Goal: Information Seeking & Learning: Find specific page/section

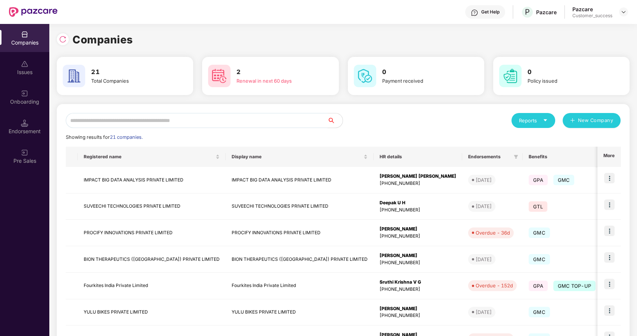
click at [193, 123] on input "text" at bounding box center [197, 120] width 262 height 15
click at [61, 34] on div at bounding box center [63, 39] width 12 height 12
click at [106, 124] on input "text" at bounding box center [197, 120] width 262 height 15
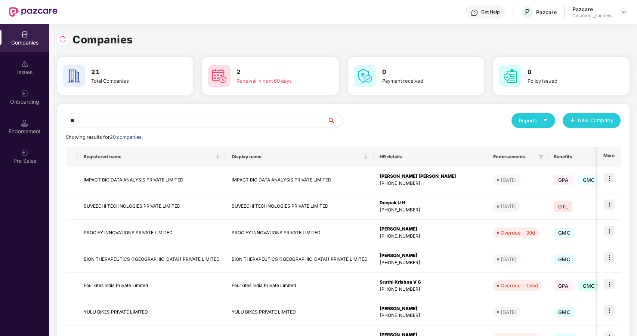
type input "*"
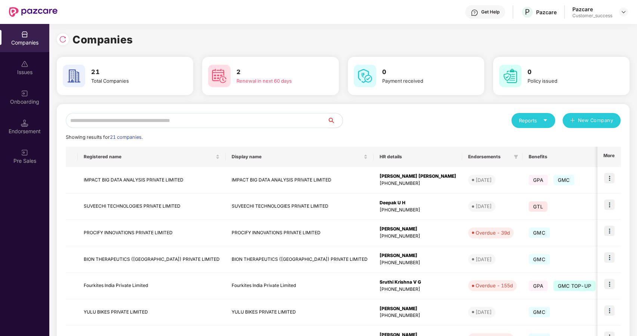
click at [225, 120] on input "text" at bounding box center [197, 120] width 262 height 15
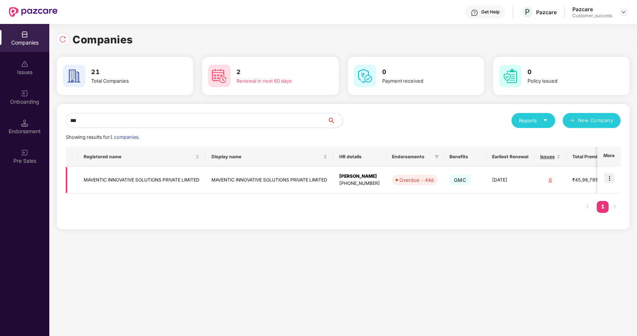
type input "***"
click at [607, 174] on img at bounding box center [609, 178] width 10 height 10
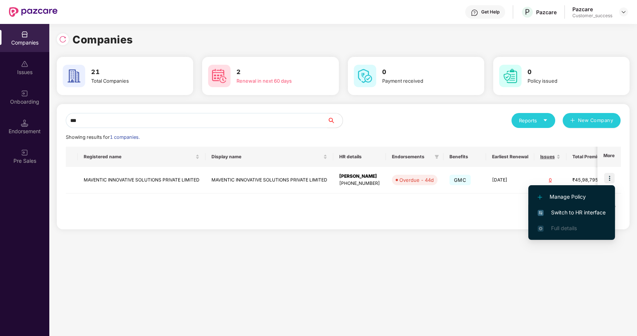
click at [545, 210] on span "Switch to HR interface" at bounding box center [572, 212] width 68 height 8
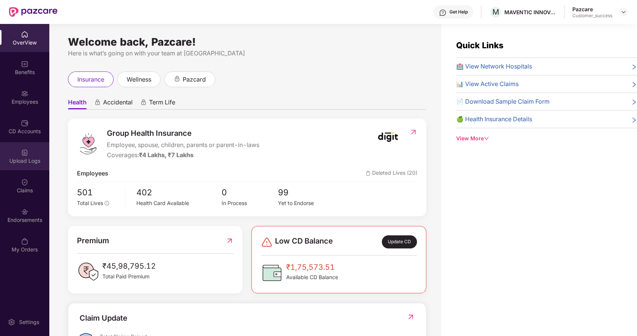
click at [19, 159] on div "Upload Logs" at bounding box center [24, 160] width 49 height 7
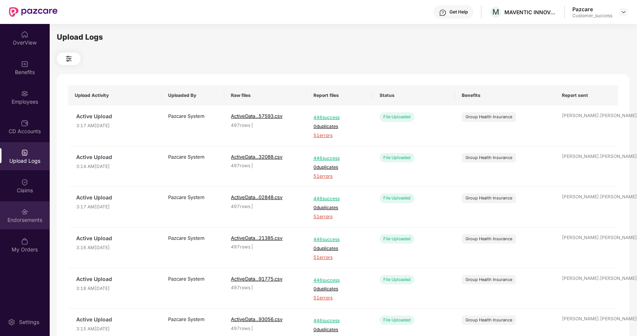
click at [26, 217] on div "Endorsements" at bounding box center [24, 219] width 49 height 7
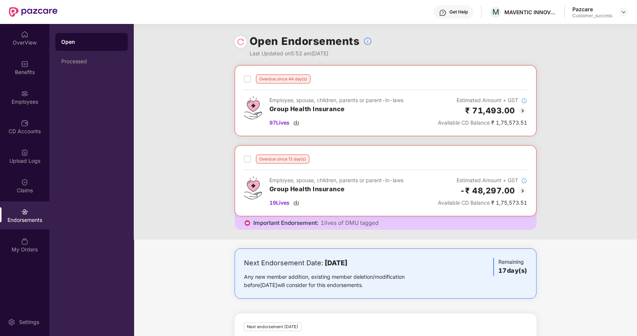
click at [625, 7] on div at bounding box center [623, 11] width 9 height 9
click at [624, 12] on img at bounding box center [624, 12] width 6 height 6
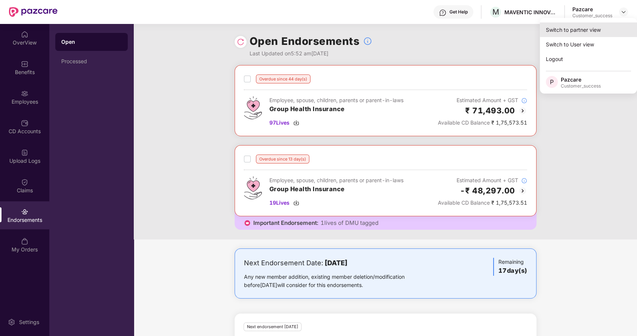
click at [592, 26] on div "Switch to partner view" at bounding box center [588, 29] width 97 height 15
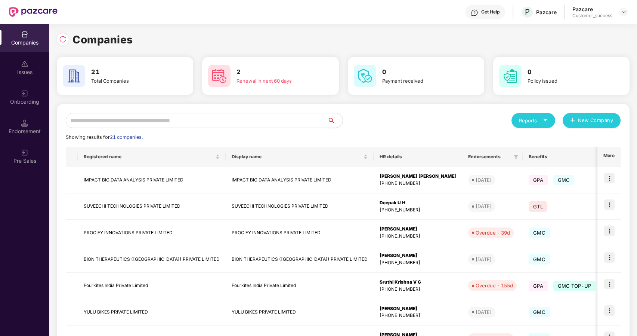
click at [237, 117] on input "text" at bounding box center [197, 120] width 262 height 15
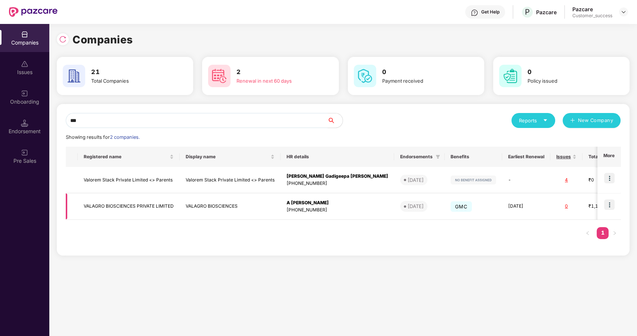
type input "***"
click at [610, 197] on td at bounding box center [609, 206] width 23 height 27
click at [607, 207] on img at bounding box center [609, 204] width 10 height 10
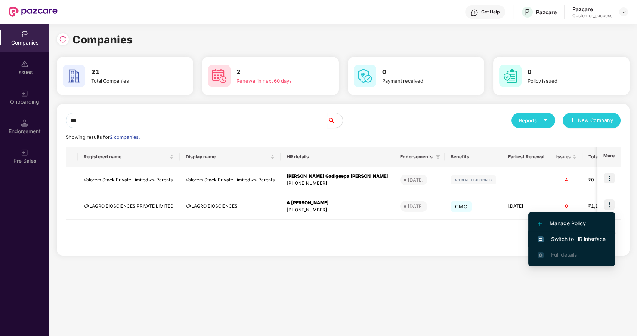
click at [572, 232] on li "Switch to HR interface" at bounding box center [572, 239] width 87 height 16
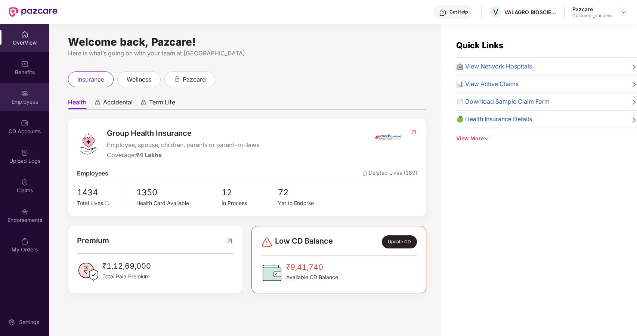
click at [22, 91] on img at bounding box center [24, 93] width 7 height 7
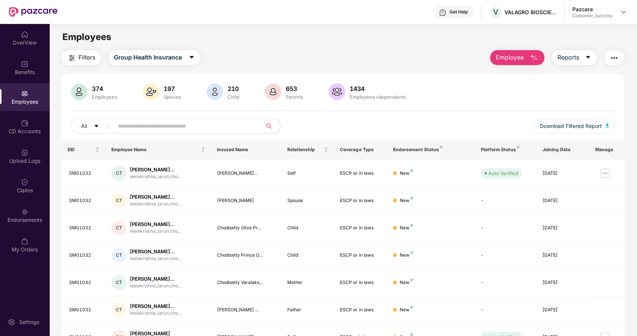
click at [117, 123] on span at bounding box center [185, 126] width 153 height 15
click at [625, 10] on img at bounding box center [624, 12] width 6 height 6
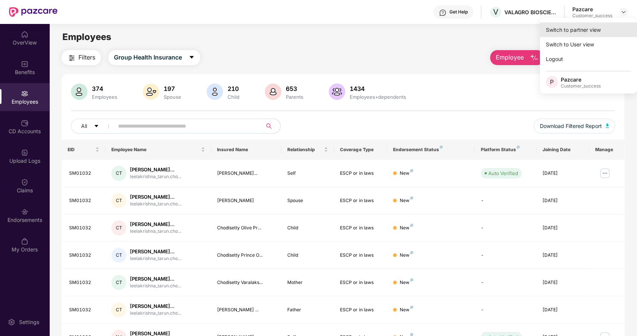
click at [554, 33] on div "Switch to partner view" at bounding box center [588, 29] width 97 height 15
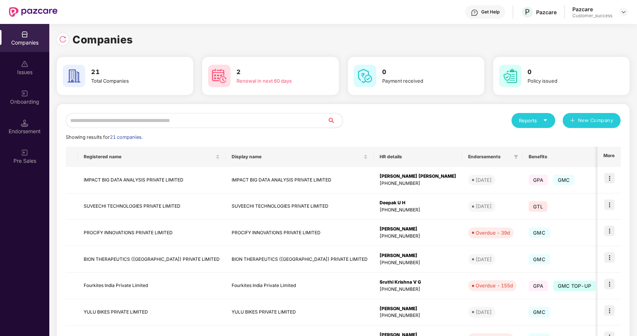
click at [244, 118] on input "text" at bounding box center [197, 120] width 262 height 15
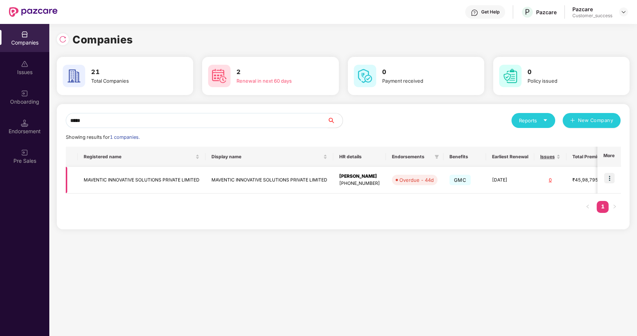
type input "*****"
click at [609, 175] on img at bounding box center [609, 178] width 10 height 10
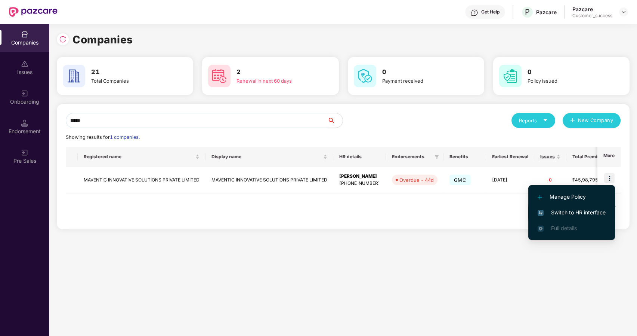
click at [565, 210] on span "Switch to HR interface" at bounding box center [572, 212] width 68 height 8
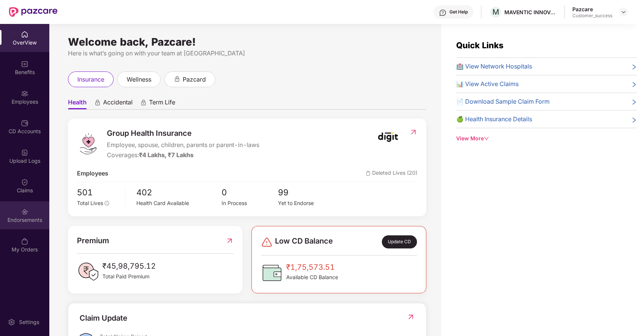
click at [29, 208] on div "Endorsements" at bounding box center [24, 215] width 49 height 28
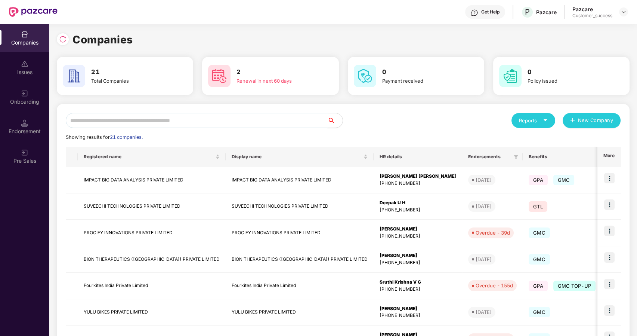
click at [172, 121] on input "text" at bounding box center [197, 120] width 262 height 15
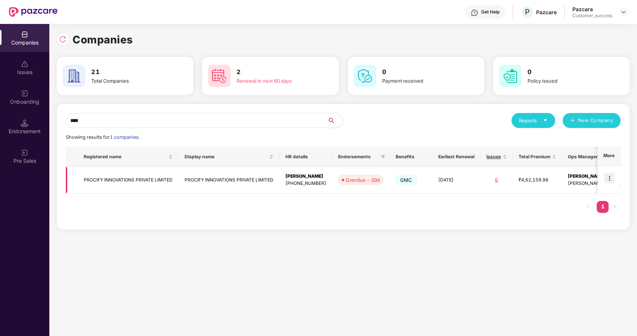
type input "****"
click at [607, 176] on img at bounding box center [609, 178] width 10 height 10
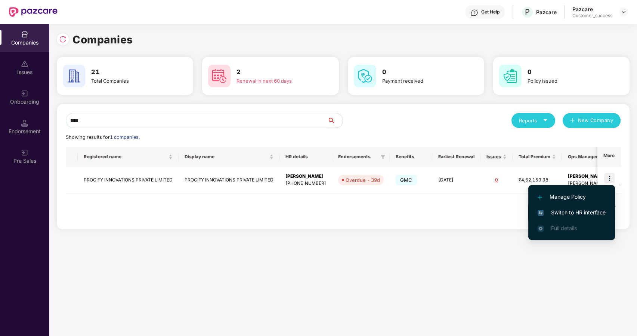
click at [556, 211] on span "Switch to HR interface" at bounding box center [572, 212] width 68 height 8
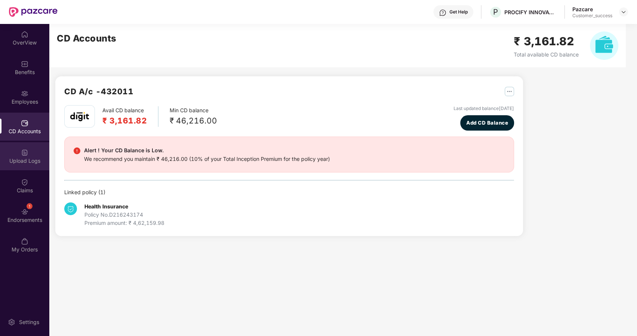
click at [25, 153] on img at bounding box center [24, 152] width 7 height 7
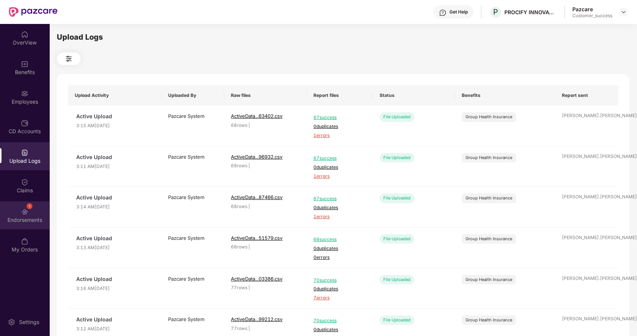
click at [26, 212] on img at bounding box center [24, 211] width 7 height 7
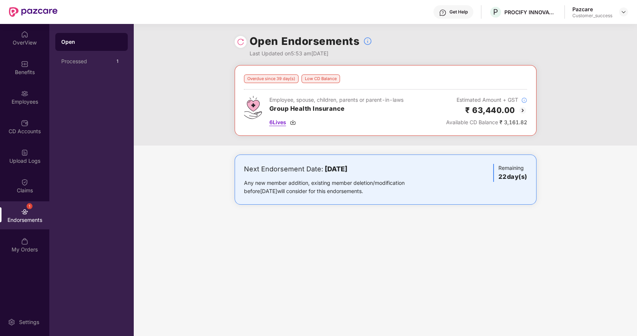
click at [278, 122] on span "6 Lives" at bounding box center [278, 122] width 17 height 8
click at [22, 99] on div "Employees" at bounding box center [24, 101] width 49 height 7
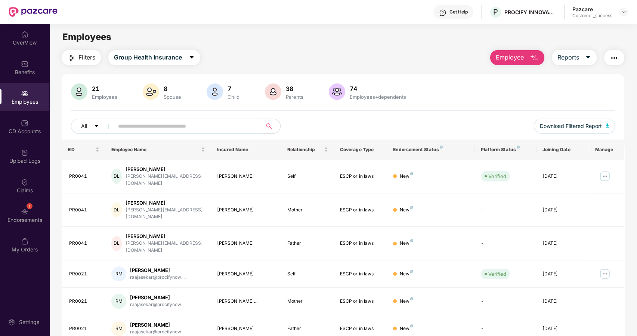
click at [519, 59] on span "Employee" at bounding box center [510, 57] width 28 height 9
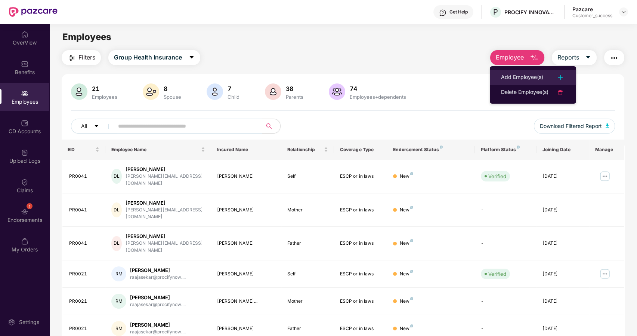
click at [506, 77] on div "Add Employee(s)" at bounding box center [522, 77] width 42 height 9
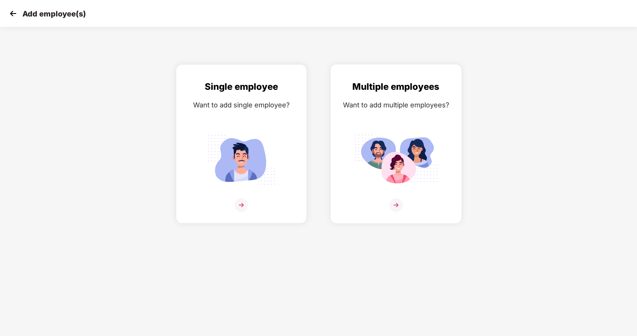
click at [398, 204] on img at bounding box center [396, 204] width 13 height 13
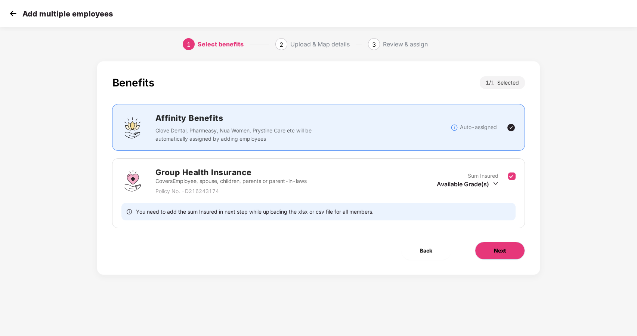
click at [493, 250] on button "Next" at bounding box center [500, 250] width 50 height 18
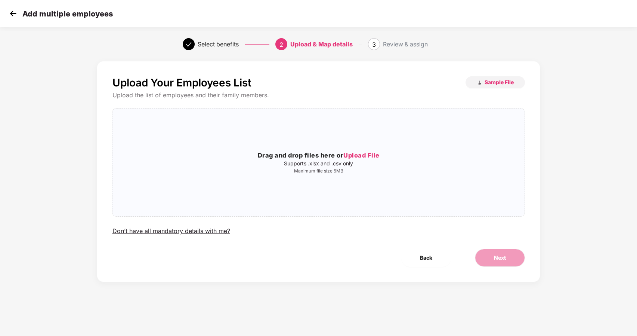
click at [11, 12] on img at bounding box center [12, 13] width 11 height 11
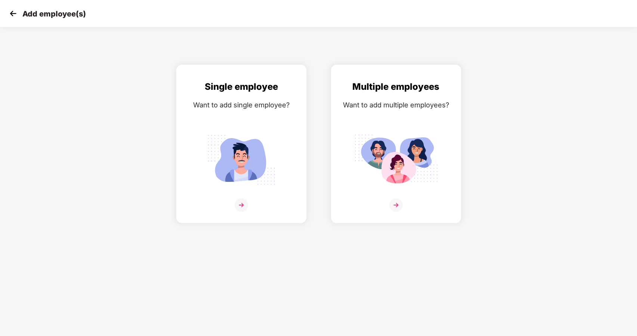
click at [11, 12] on img at bounding box center [12, 13] width 11 height 11
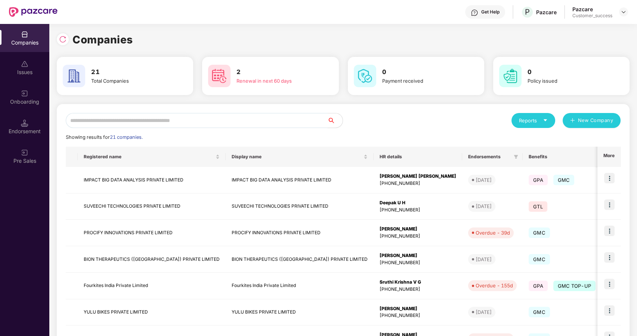
click at [157, 120] on input "text" at bounding box center [197, 120] width 262 height 15
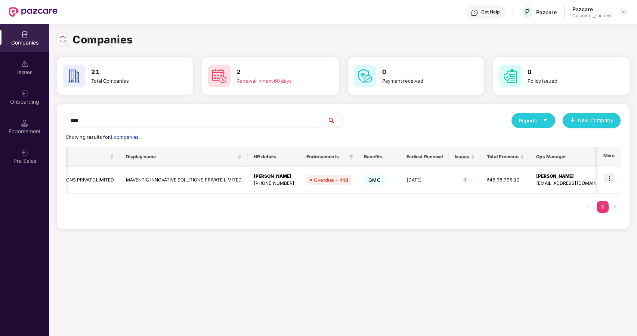
scroll to position [0, 0]
click at [609, 174] on img at bounding box center [609, 178] width 10 height 10
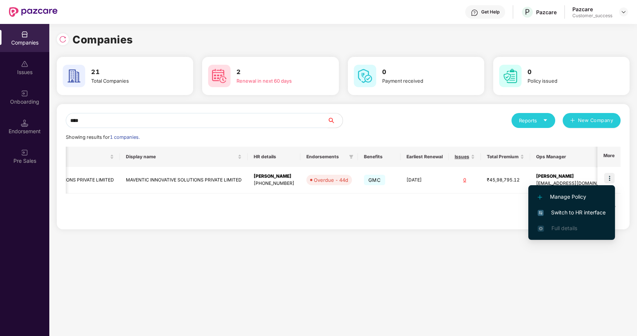
click at [156, 124] on input "****" at bounding box center [197, 120] width 262 height 15
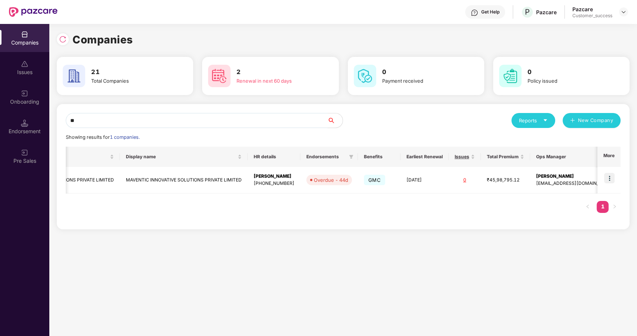
type input "*"
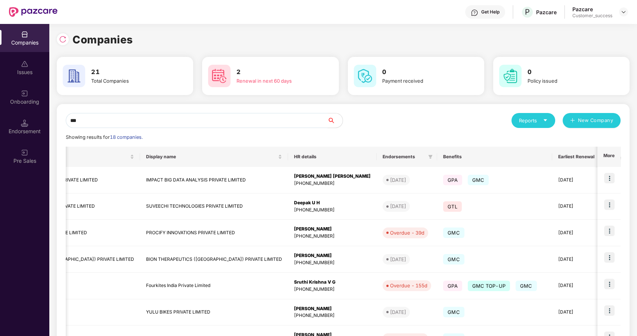
scroll to position [0, 0]
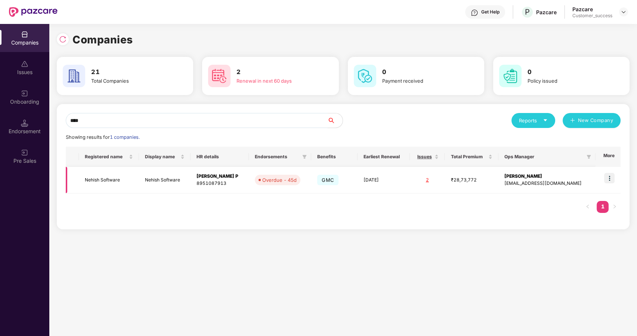
type input "****"
click at [605, 177] on img at bounding box center [609, 178] width 10 height 10
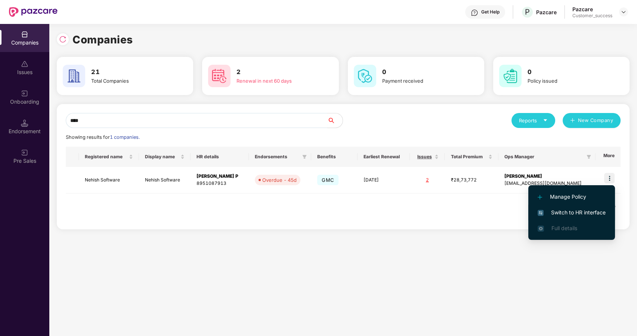
click at [566, 213] on span "Switch to HR interface" at bounding box center [572, 212] width 68 height 8
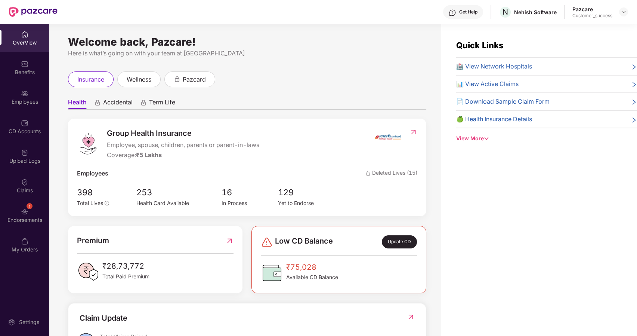
click at [31, 73] on div "Benefits" at bounding box center [24, 71] width 49 height 7
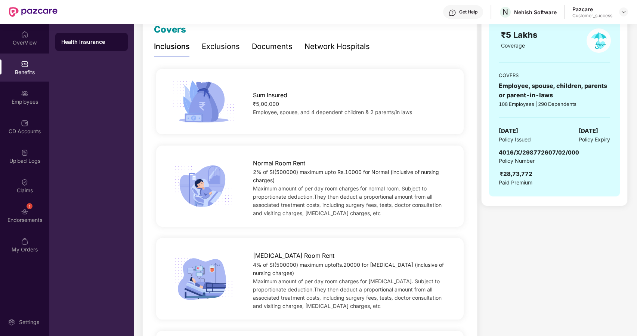
scroll to position [111, 0]
click at [371, 208] on div "Maximum amount of per day room charges for normal room. Subject to proportionat…" at bounding box center [351, 200] width 197 height 33
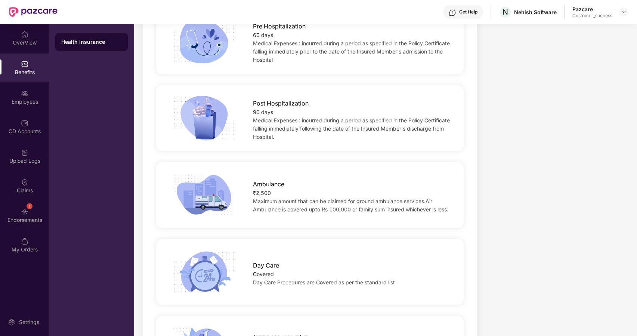
scroll to position [975, 0]
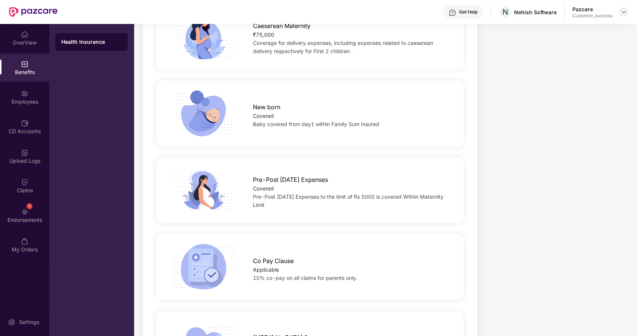
click at [622, 12] on img at bounding box center [624, 12] width 6 height 6
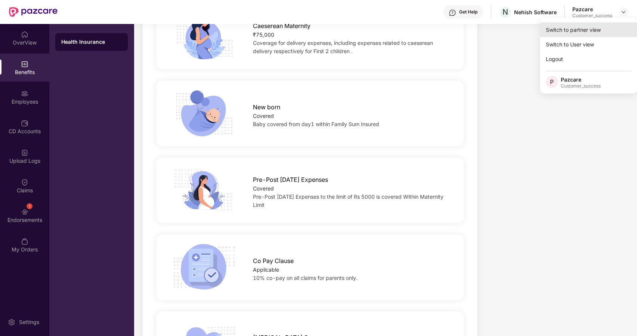
click at [589, 30] on div "Switch to partner view" at bounding box center [588, 29] width 97 height 15
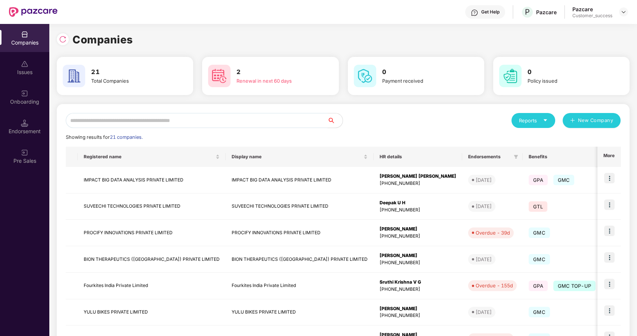
click at [79, 121] on input "text" at bounding box center [197, 120] width 262 height 15
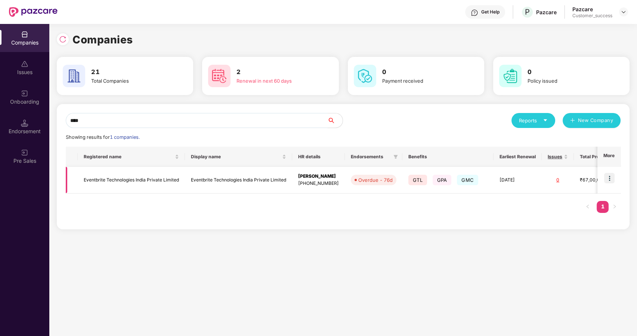
type input "****"
click at [96, 173] on td "Eventbrite Technologies India Private Limited" at bounding box center [131, 180] width 107 height 27
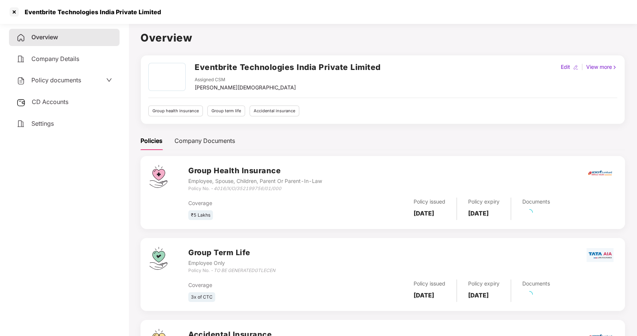
click at [62, 76] on span "Policy documents" at bounding box center [56, 79] width 50 height 7
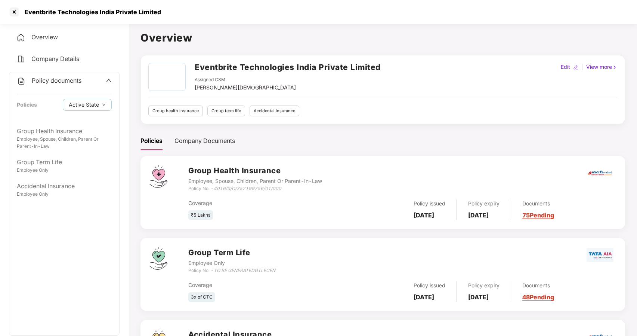
click at [42, 121] on div "Policy documents Policies Active State" at bounding box center [64, 97] width 110 height 50
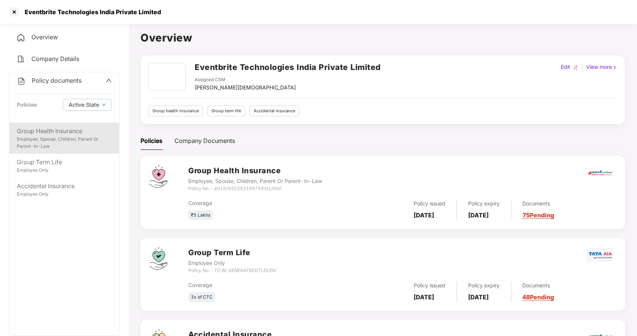
click at [41, 130] on div "Group Health Insurance" at bounding box center [64, 130] width 95 height 9
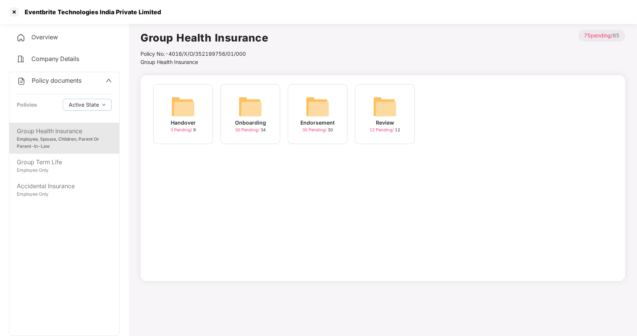
click at [248, 105] on img at bounding box center [251, 107] width 24 height 24
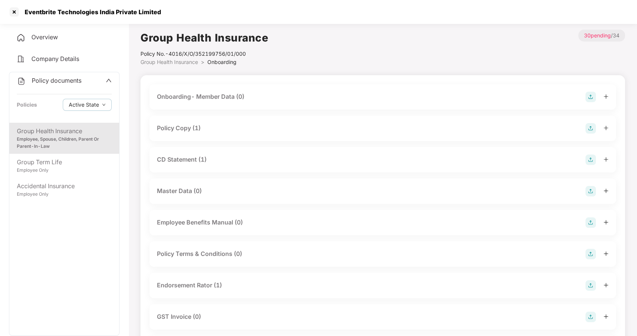
click at [185, 127] on div "Policy Copy (1)" at bounding box center [179, 127] width 44 height 9
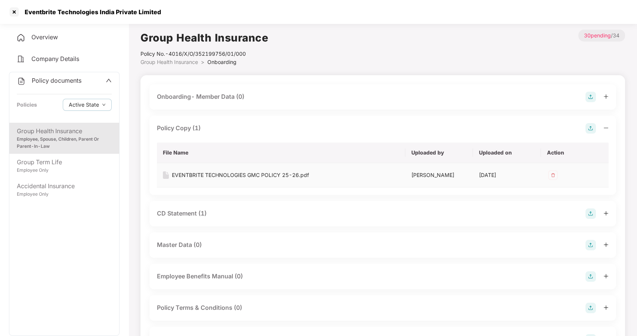
click at [185, 171] on div "EVENTBRITE TECHNOLOGIES GMC POLICY 25-26.pdf" at bounding box center [240, 175] width 137 height 8
click at [10, 16] on div at bounding box center [14, 12] width 12 height 12
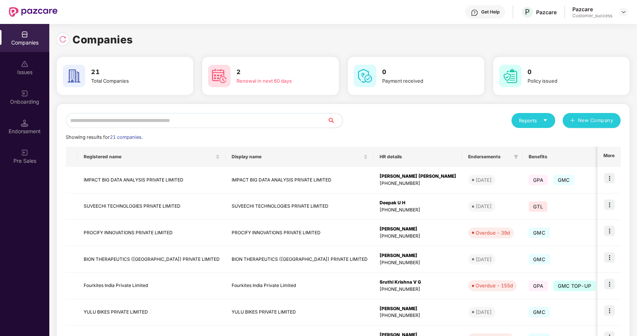
click at [116, 117] on input "text" at bounding box center [197, 120] width 262 height 15
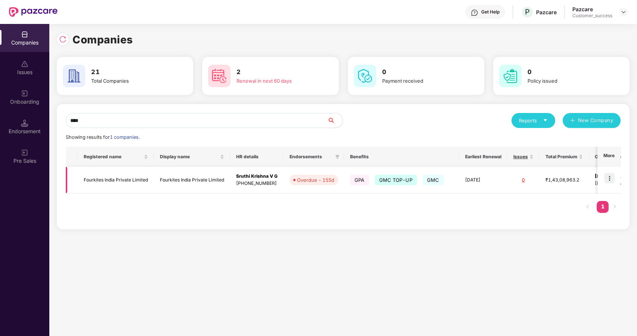
type input "****"
click at [609, 176] on img at bounding box center [609, 178] width 10 height 10
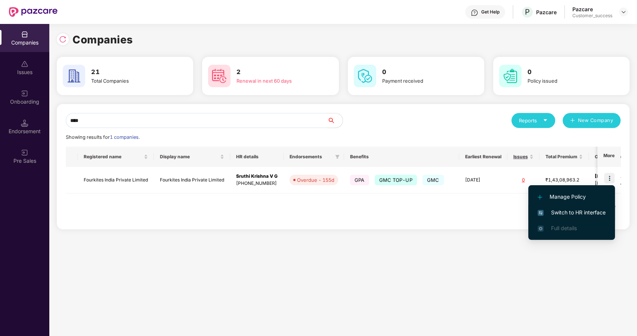
click at [560, 211] on span "Switch to HR interface" at bounding box center [572, 212] width 68 height 8
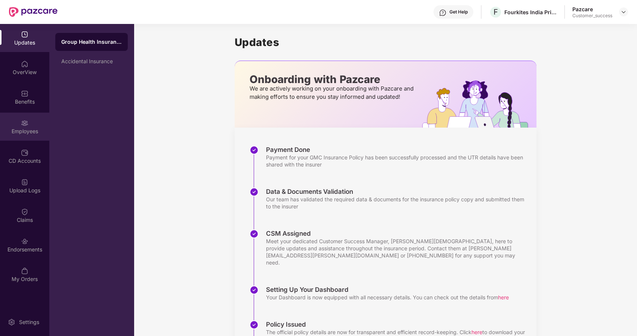
click at [28, 125] on img at bounding box center [24, 122] width 7 height 7
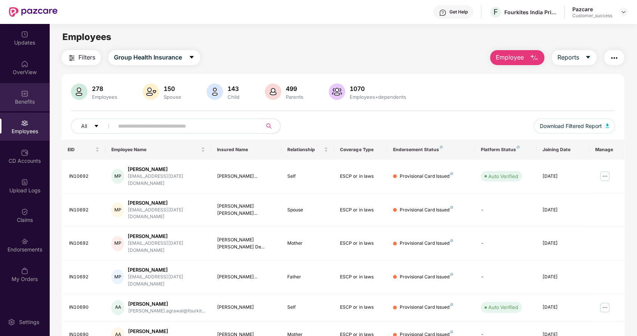
click at [24, 103] on div "Benefits" at bounding box center [24, 101] width 49 height 7
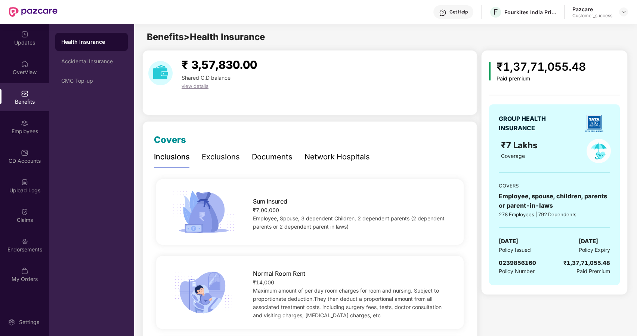
click at [260, 157] on div "Documents" at bounding box center [272, 157] width 41 height 12
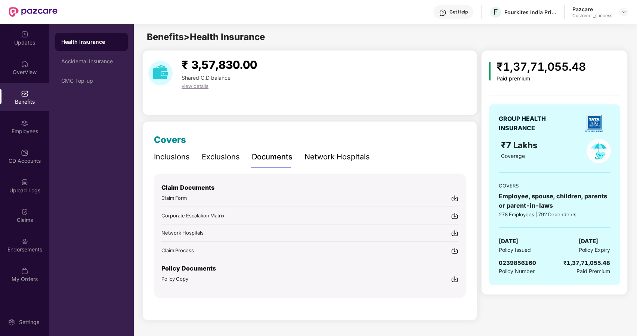
click at [185, 195] on span "Claim Form" at bounding box center [173, 198] width 25 height 6
click at [628, 11] on div at bounding box center [623, 11] width 9 height 9
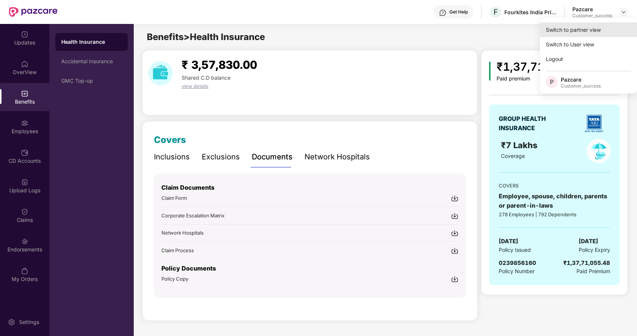
click at [583, 28] on div "Switch to partner view" at bounding box center [588, 29] width 97 height 15
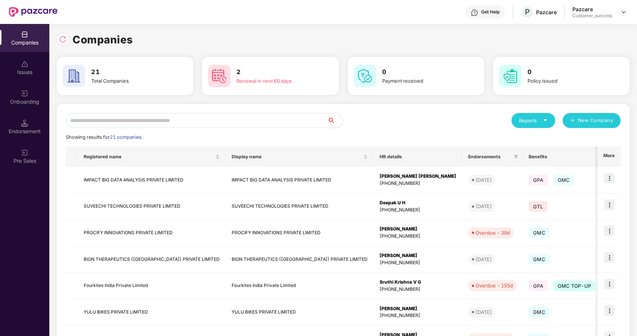
click at [153, 120] on input "text" at bounding box center [197, 120] width 262 height 15
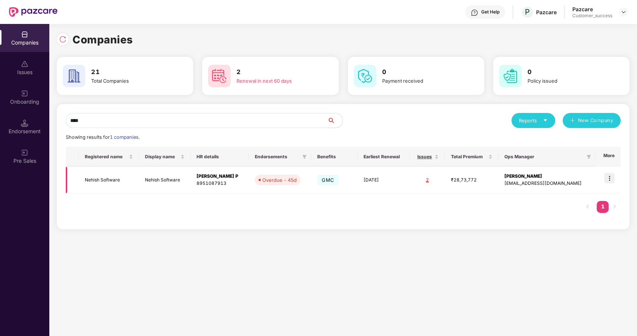
type input "****"
click at [94, 181] on td "Nehish Software" at bounding box center [109, 180] width 60 height 27
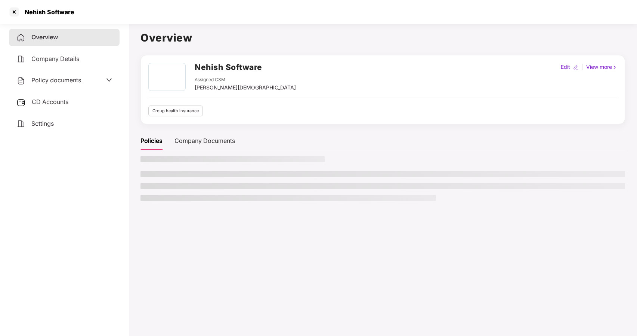
click at [47, 81] on span "Policy documents" at bounding box center [56, 79] width 50 height 7
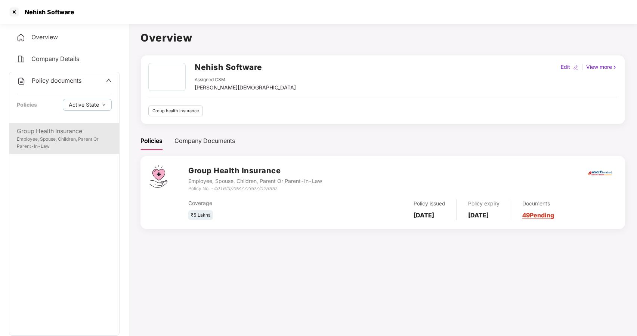
click at [56, 132] on div "Group Health Insurance" at bounding box center [64, 130] width 95 height 9
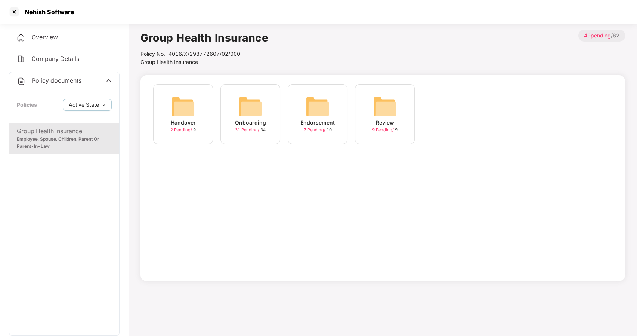
click at [250, 107] on img at bounding box center [251, 107] width 24 height 24
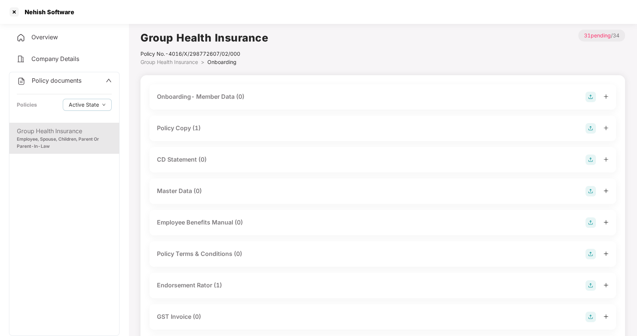
click at [181, 130] on div "Policy Copy (1)" at bounding box center [179, 127] width 44 height 9
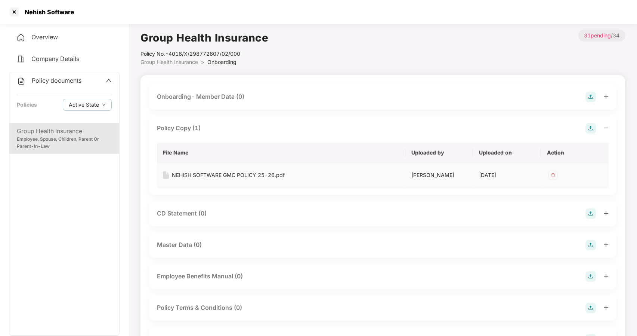
click at [196, 175] on div "NEHISH SOFTWARE GMC POLICY 25-26.pdf" at bounding box center [228, 175] width 113 height 8
click at [15, 10] on div at bounding box center [14, 12] width 12 height 12
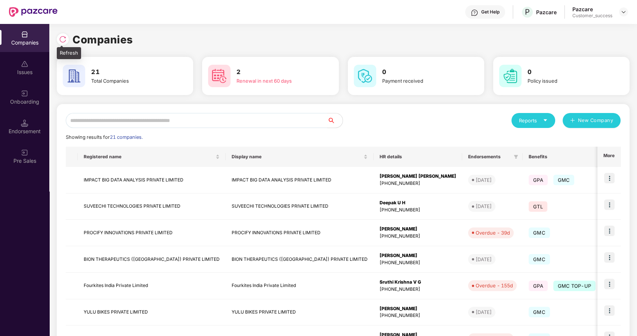
click at [63, 41] on img at bounding box center [62, 39] width 7 height 7
click at [120, 123] on input "text" at bounding box center [197, 120] width 262 height 15
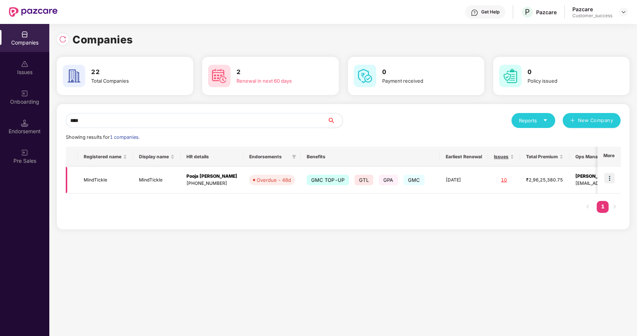
type input "****"
click at [609, 176] on img at bounding box center [609, 178] width 10 height 10
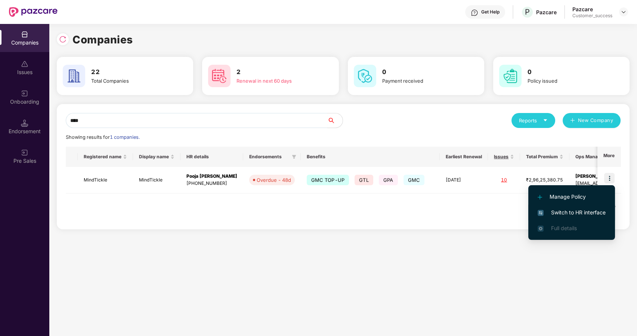
click at [549, 208] on li "Switch to HR interface" at bounding box center [572, 212] width 87 height 16
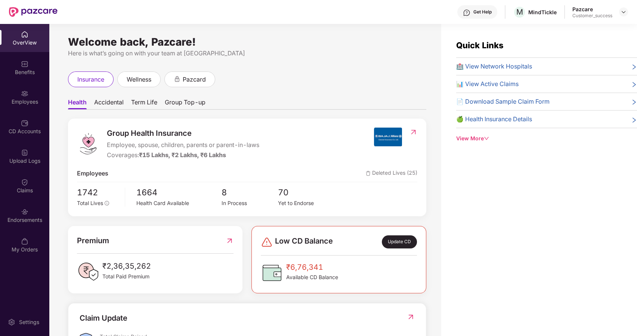
click at [23, 189] on div "Claims" at bounding box center [24, 190] width 49 height 7
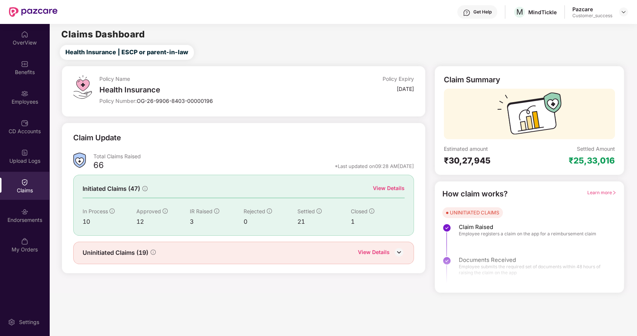
click at [21, 90] on img at bounding box center [24, 93] width 7 height 7
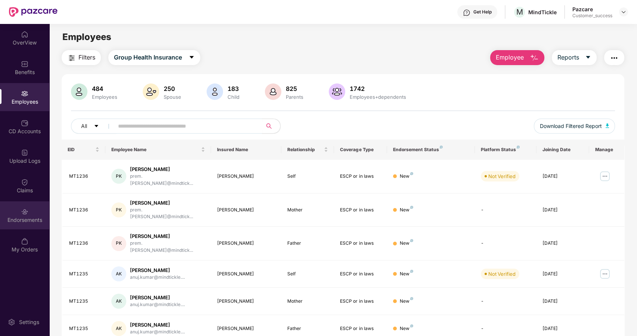
click at [21, 218] on div "Endorsements" at bounding box center [24, 219] width 49 height 7
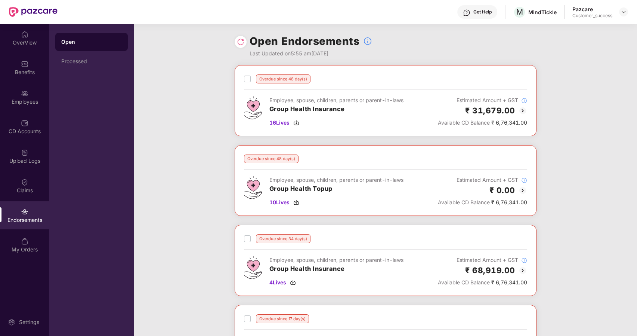
click at [239, 40] on img at bounding box center [240, 41] width 7 height 7
